Goal: Information Seeking & Learning: Learn about a topic

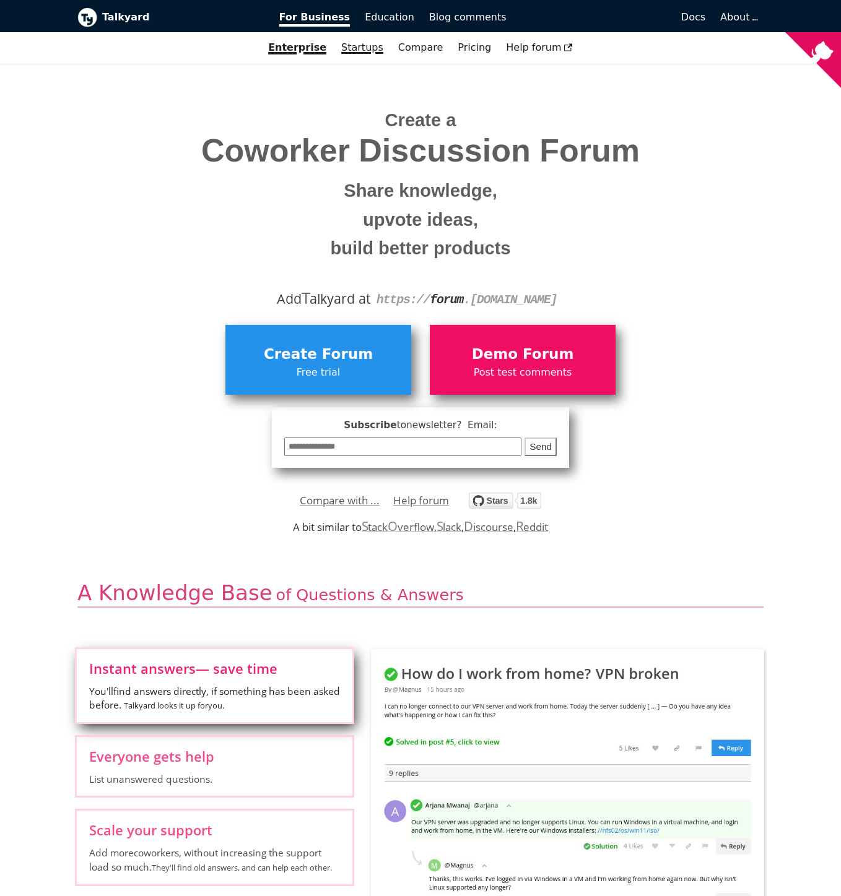
click at [360, 47] on link "Startups" at bounding box center [362, 47] width 57 height 21
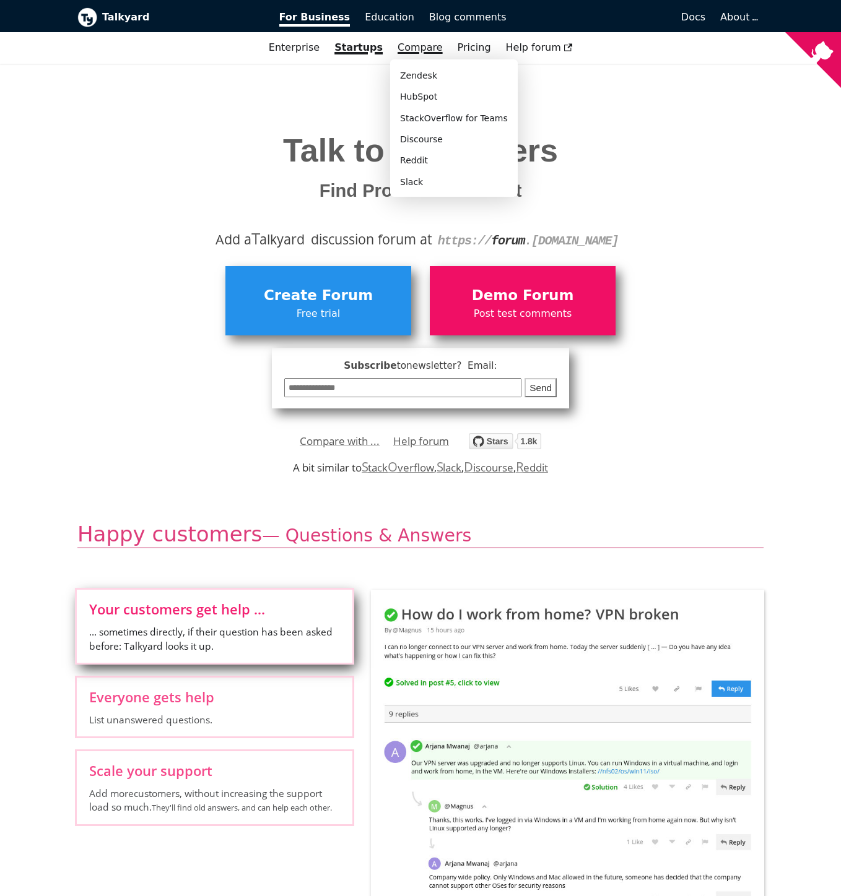
click at [416, 46] on link "Compare" at bounding box center [419, 47] width 45 height 12
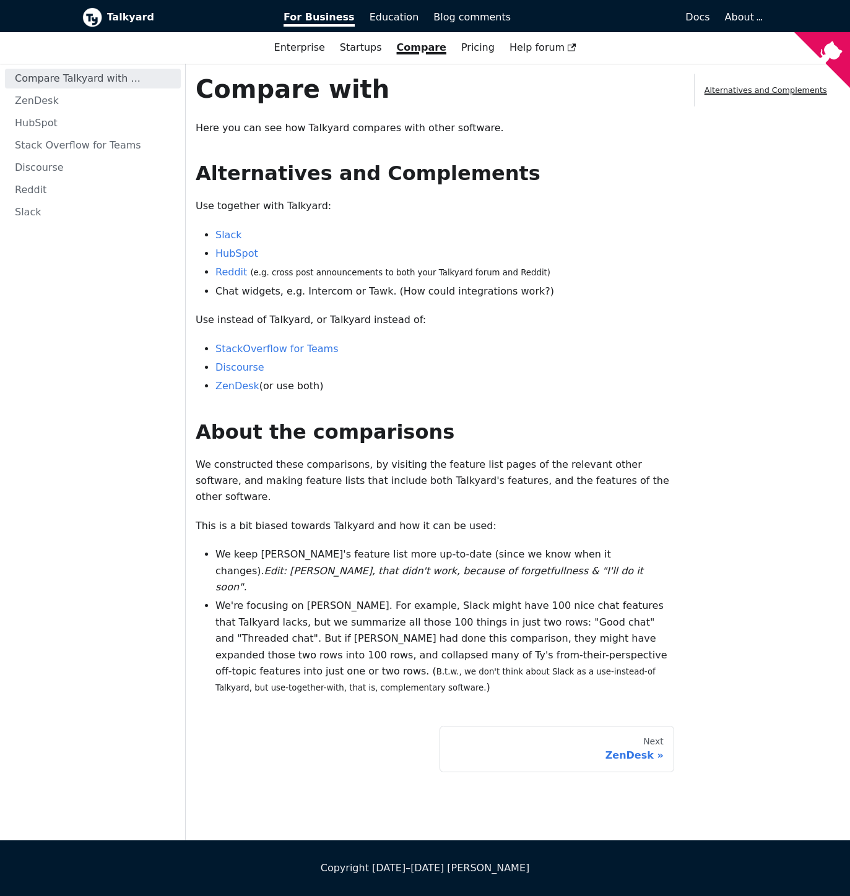
click at [670, 197] on div "Compare with Here you can see how Talkyard compares with other software. Altern…" at bounding box center [435, 385] width 479 height 623
click at [137, 18] on b "Talkyard" at bounding box center [187, 17] width 160 height 16
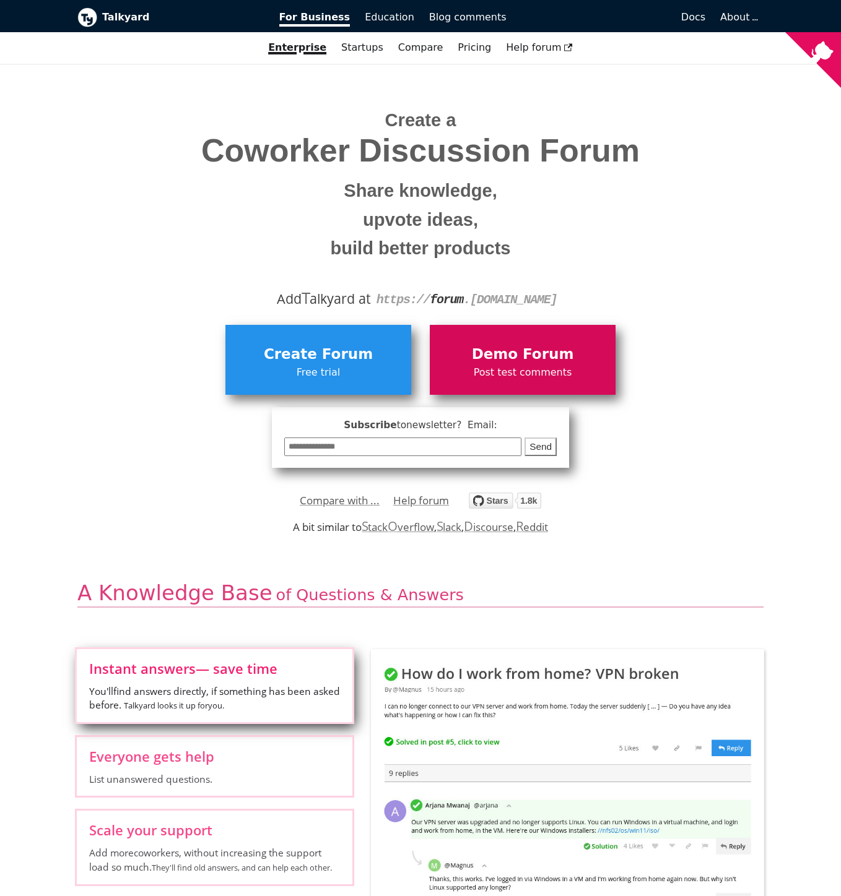
click at [534, 365] on span "Post test comments" at bounding box center [522, 373] width 173 height 16
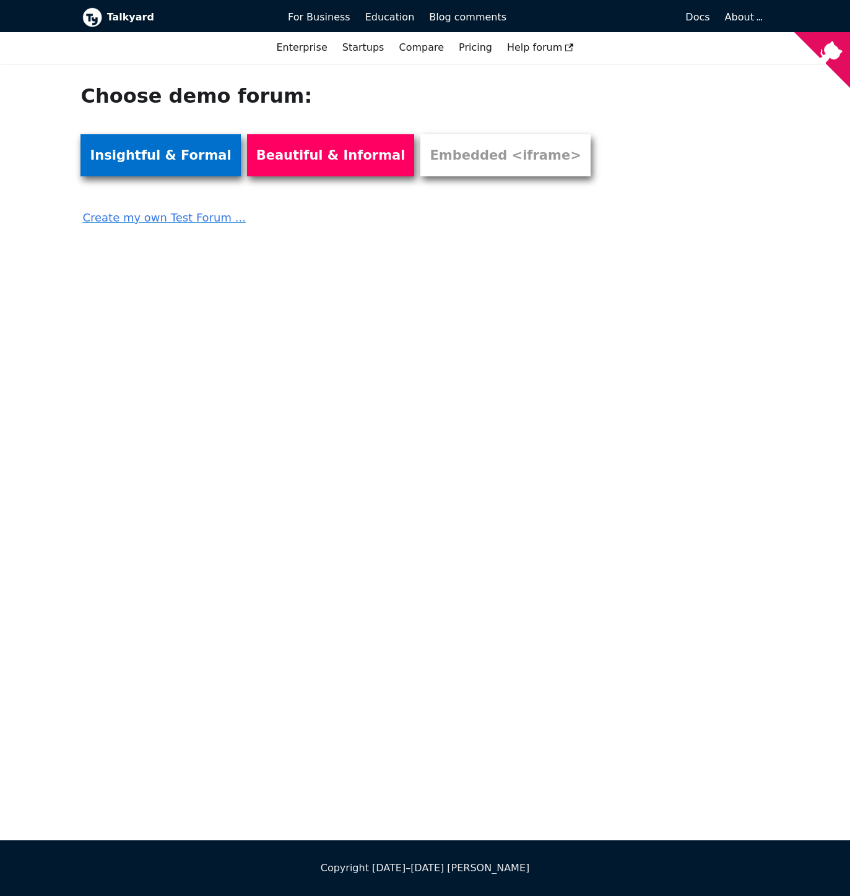
click at [171, 150] on link "Insightful & Formal" at bounding box center [160, 155] width 160 height 42
click at [697, 16] on span "Docs" at bounding box center [697, 17] width 24 height 12
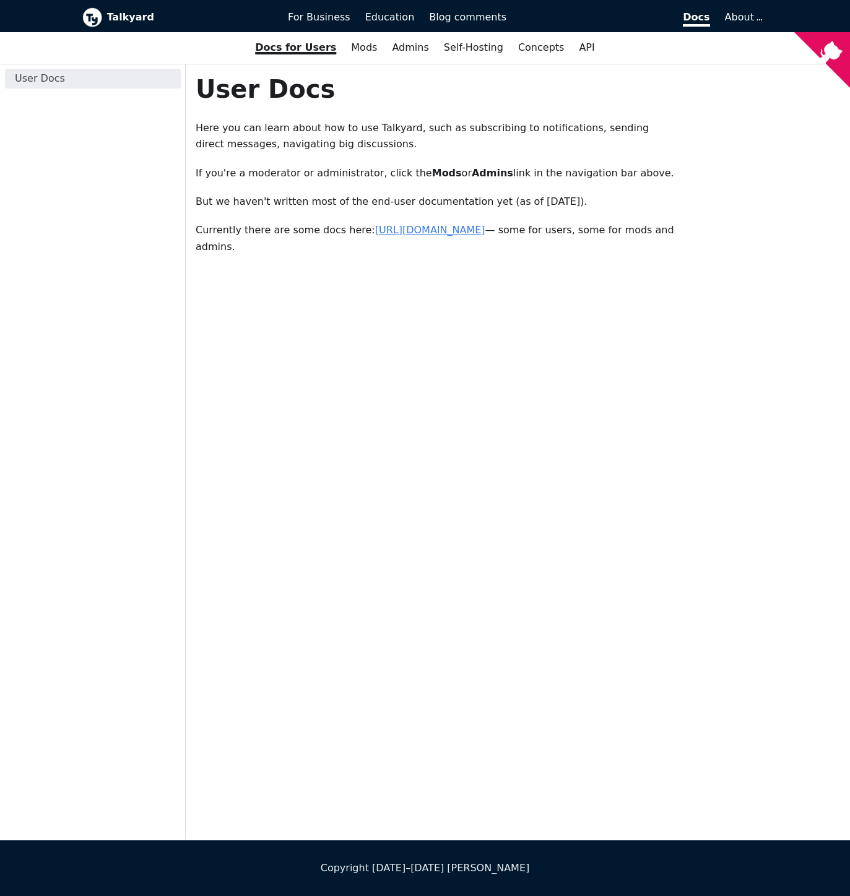
click at [417, 229] on link "[URL][DOMAIN_NAME]" at bounding box center [430, 230] width 110 height 12
click at [463, 48] on link "Self-Hosting" at bounding box center [473, 47] width 74 height 21
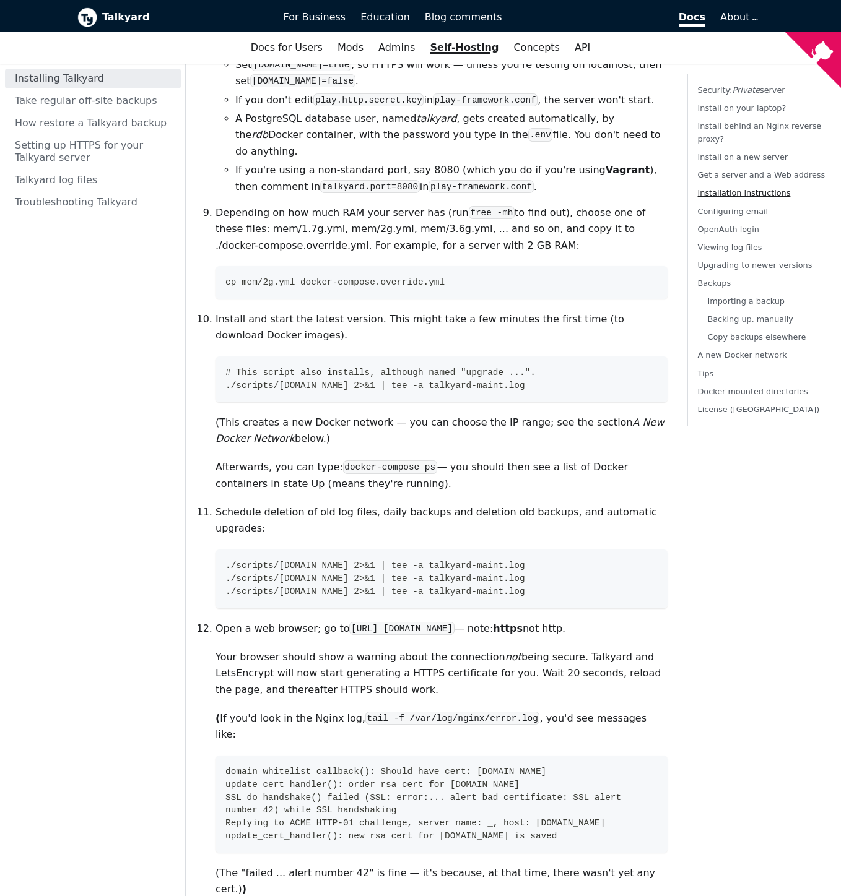
scroll to position [1364, 0]
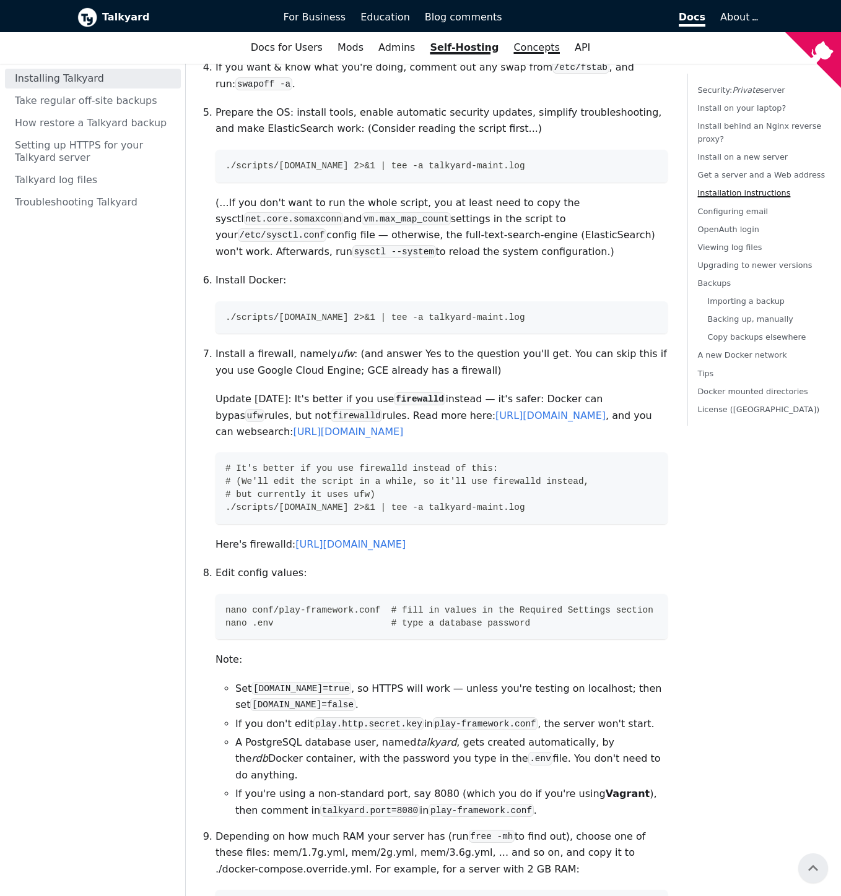
click at [545, 51] on link "Concepts" at bounding box center [536, 47] width 61 height 21
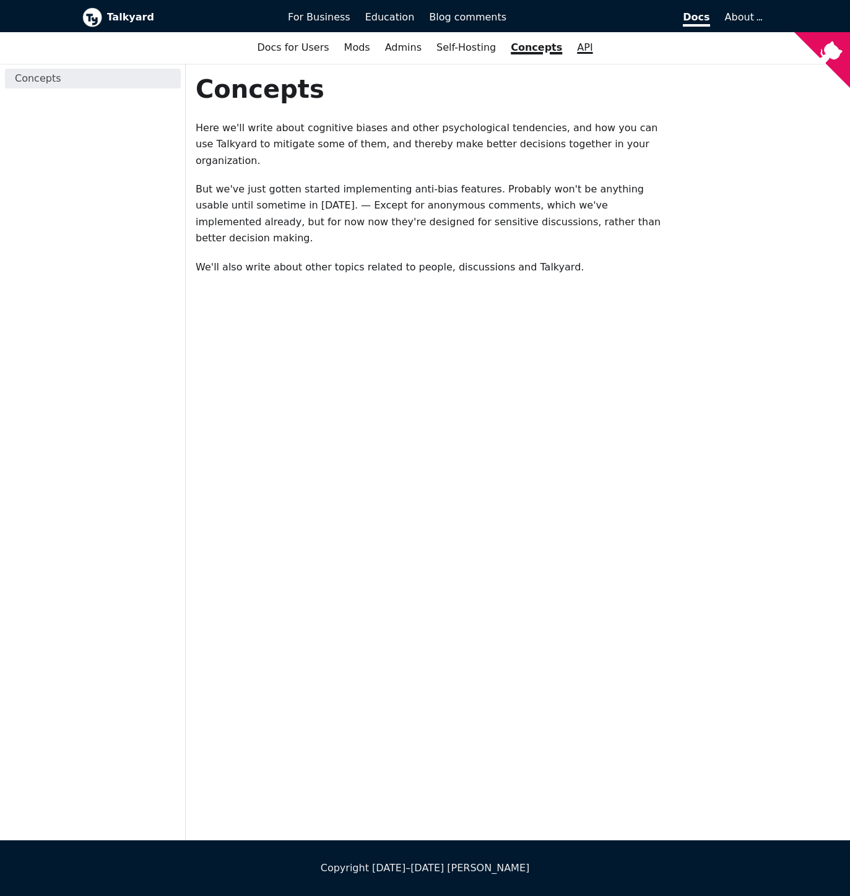
click at [579, 48] on link "API" at bounding box center [585, 47] width 30 height 21
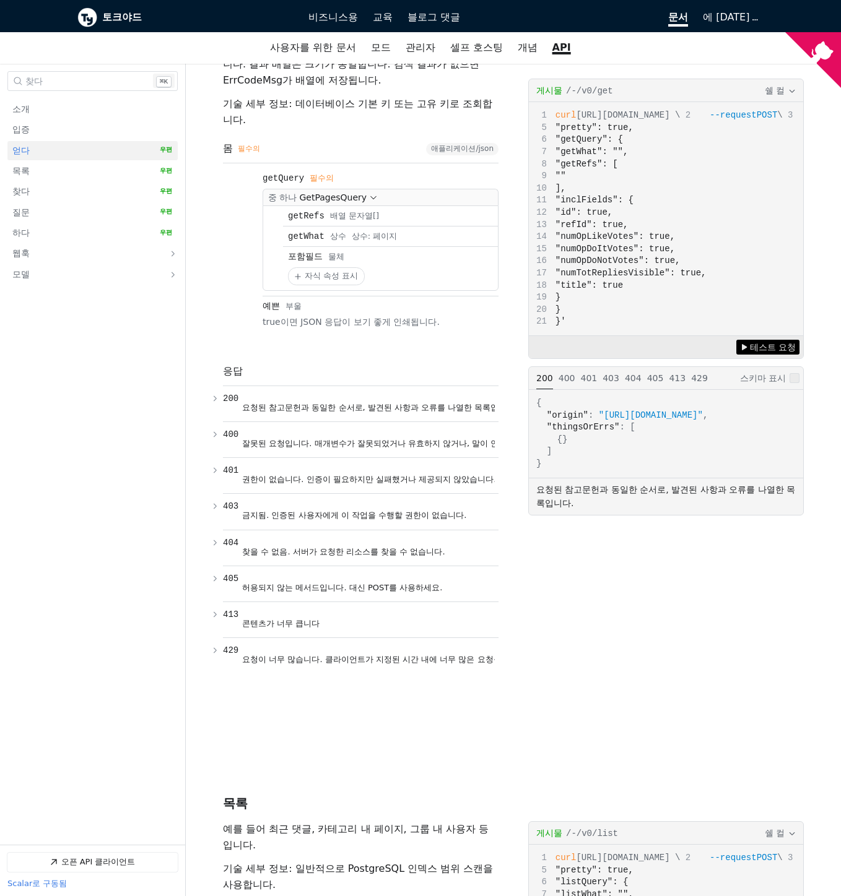
scroll to position [896, 0]
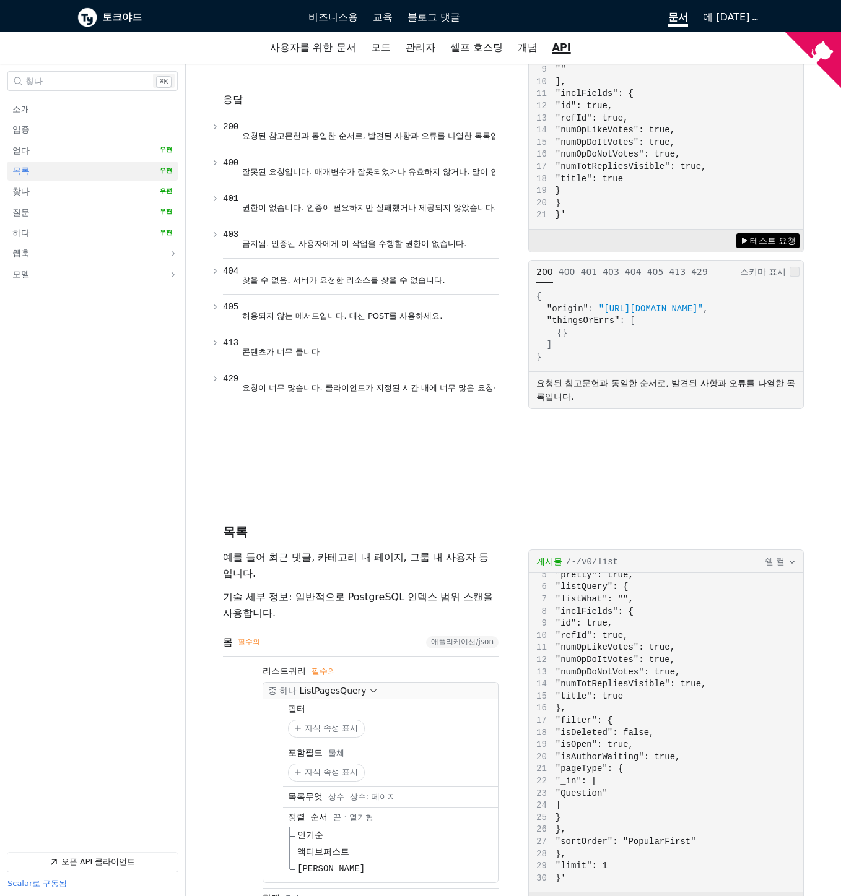
scroll to position [59, 0]
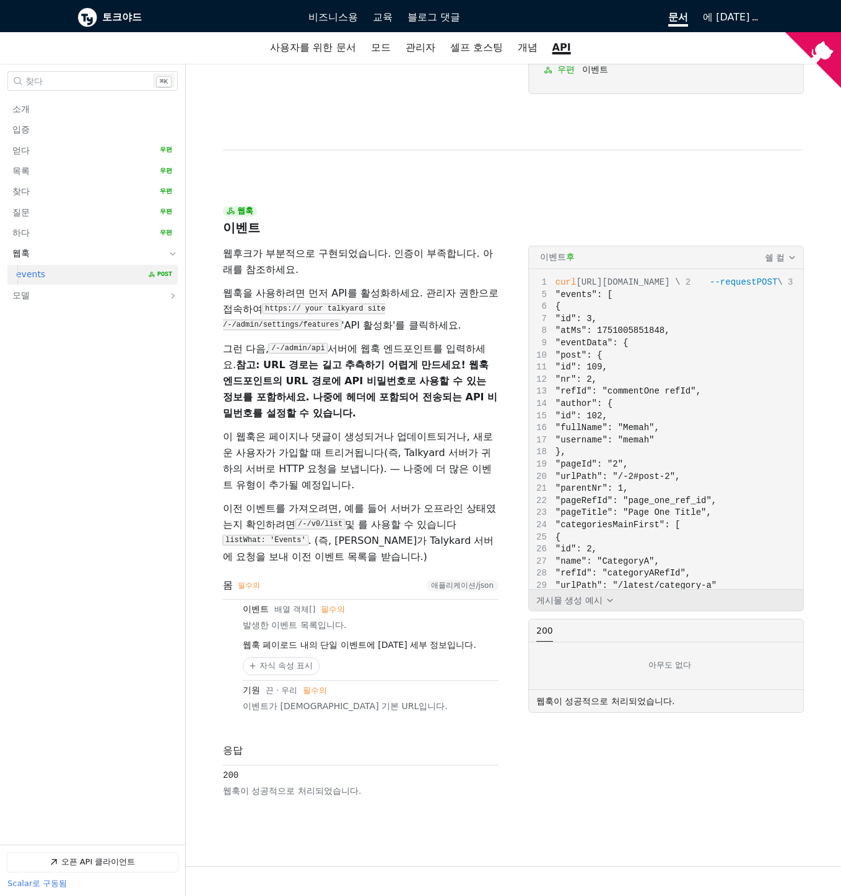
scroll to position [5039, 0]
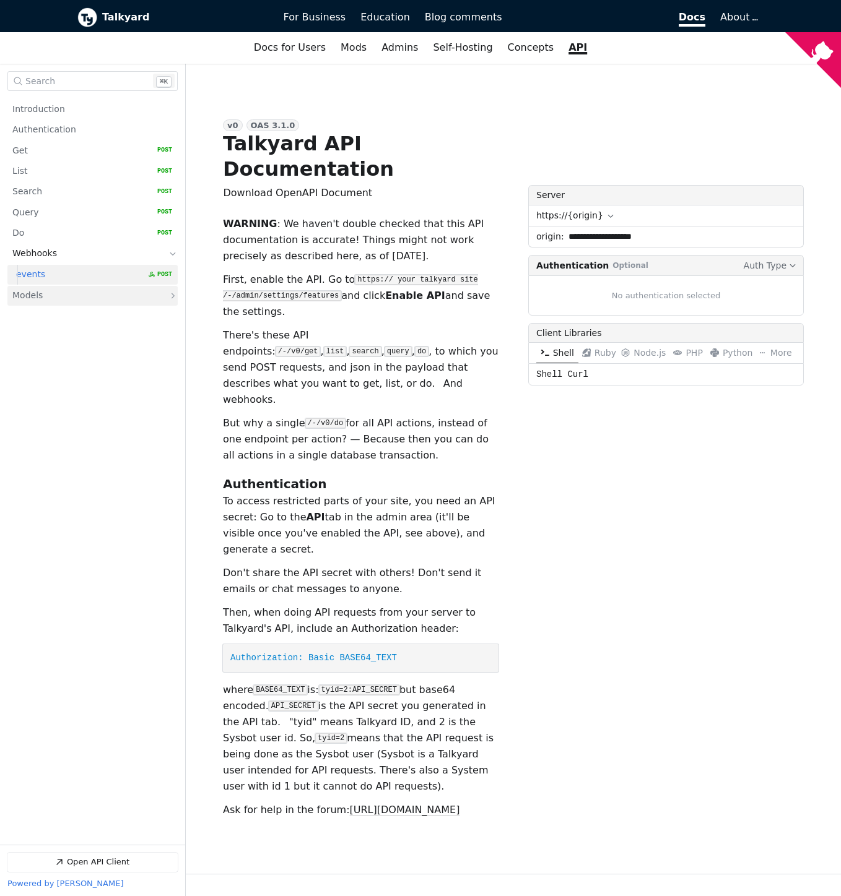
click at [75, 297] on link "Models" at bounding box center [83, 296] width 143 height 20
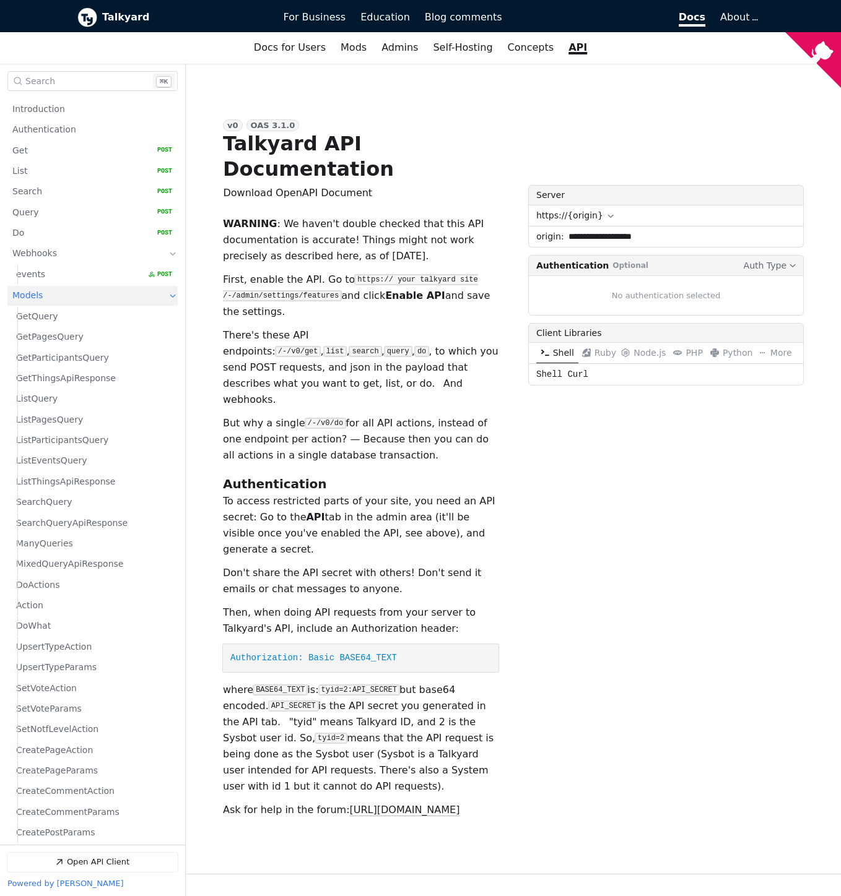
scroll to position [5573, 0]
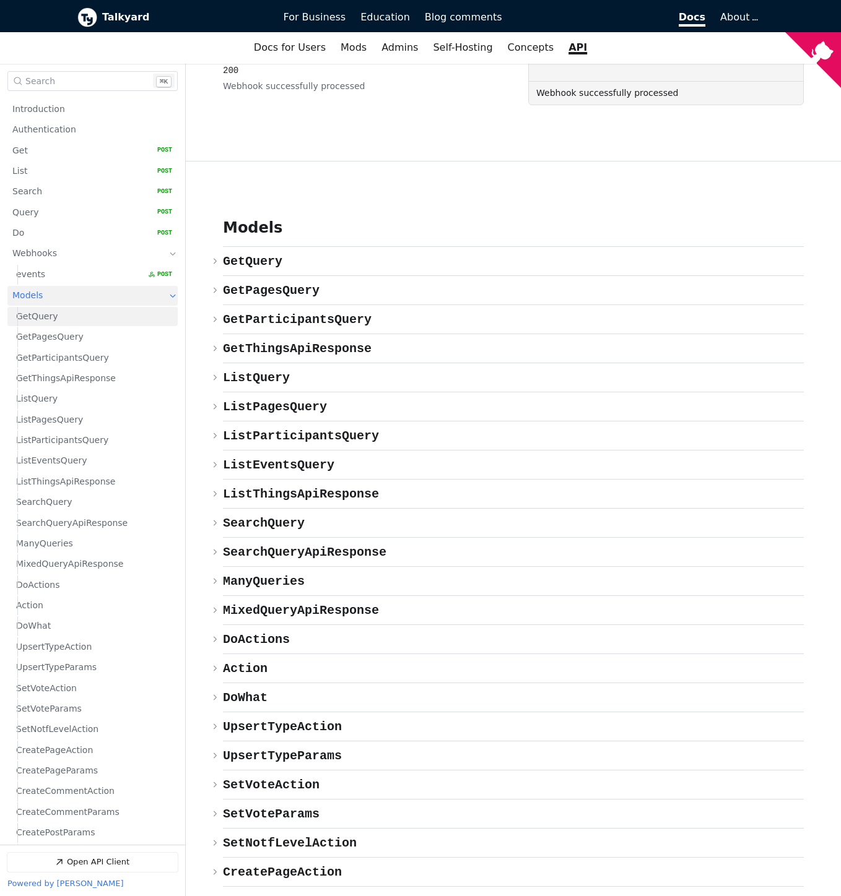
click at [56, 320] on link "GetQuery" at bounding box center [94, 316] width 156 height 19
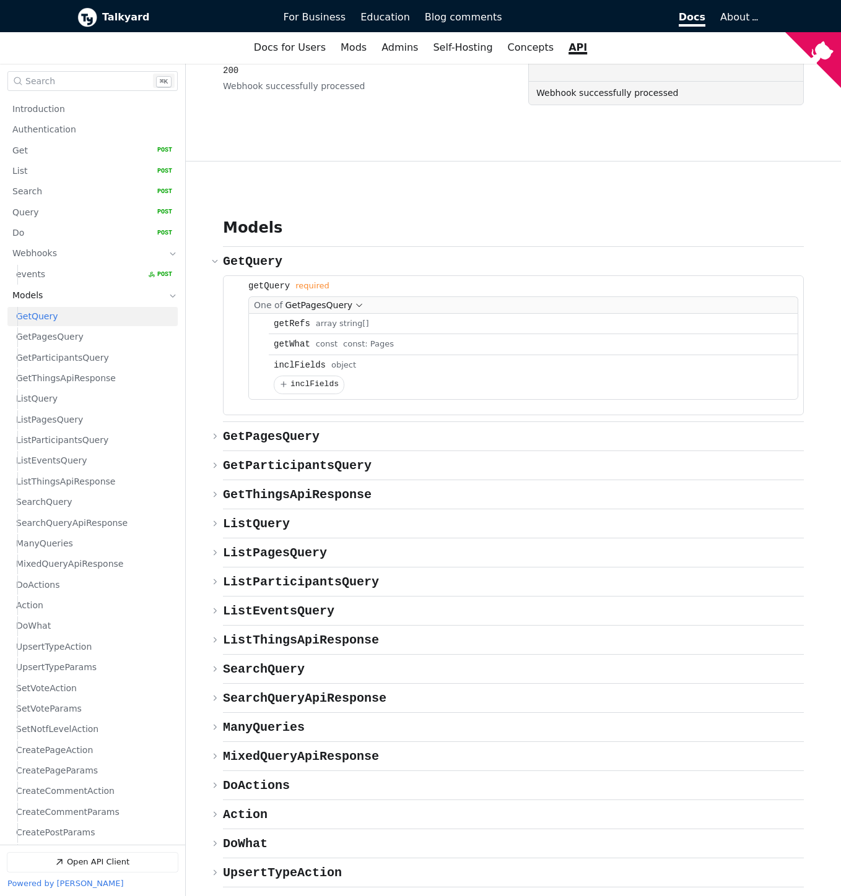
scroll to position [5658, 0]
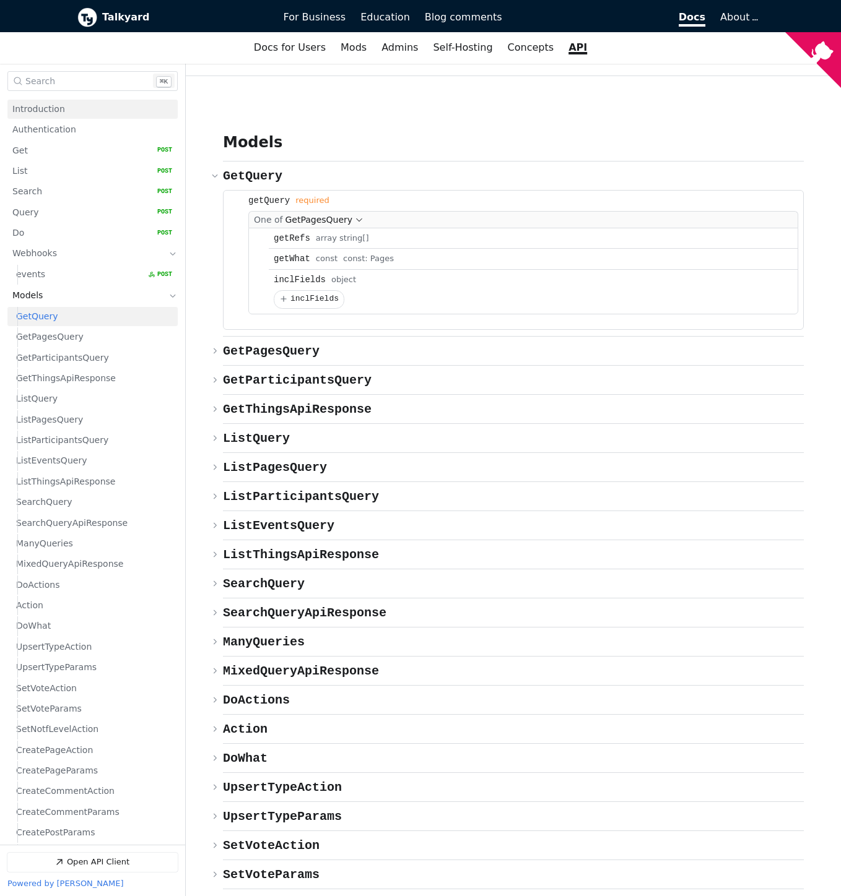
click at [69, 103] on link "Introduction" at bounding box center [92, 109] width 160 height 19
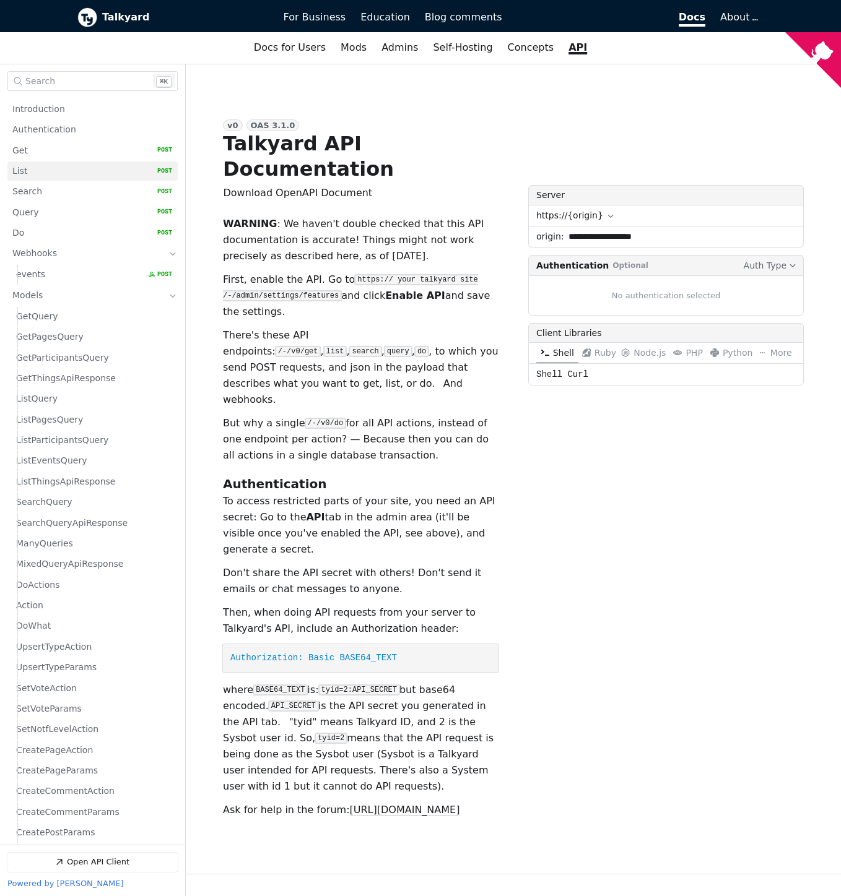
click at [72, 167] on link "List   HTTP Method: POST" at bounding box center [92, 171] width 160 height 19
